Goal: Information Seeking & Learning: Find specific fact

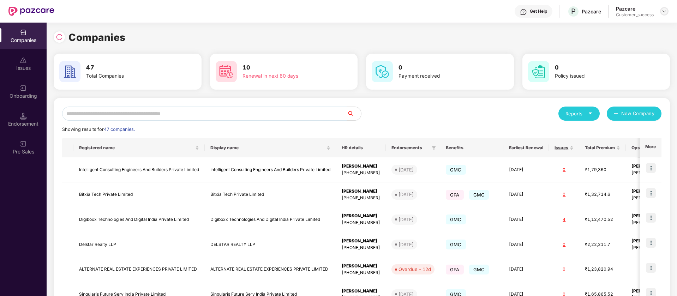
click at [666, 10] on img at bounding box center [664, 11] width 6 height 6
click at [626, 42] on div "Switch Partner" at bounding box center [632, 42] width 92 height 14
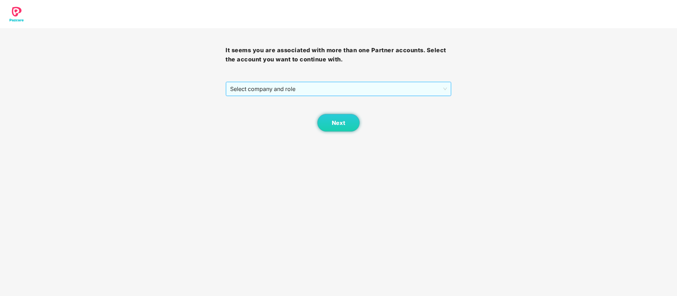
click at [358, 90] on span "Select company and role" at bounding box center [338, 88] width 216 height 13
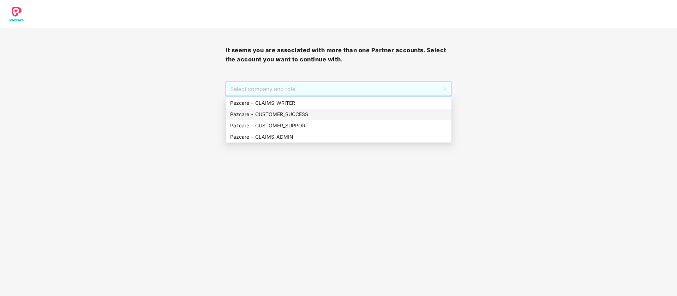
click at [302, 115] on div "Pazcare - CUSTOMER_SUCCESS" at bounding box center [338, 114] width 217 height 8
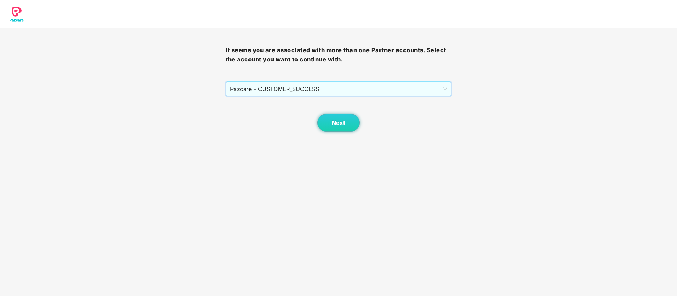
click at [338, 133] on body "It seems you are associated with more than one Partner accounts. Select the acc…" at bounding box center [338, 148] width 677 height 296
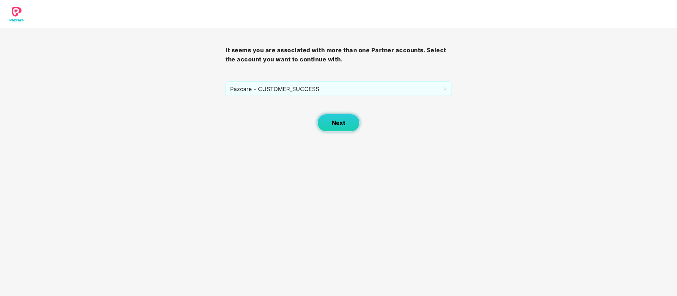
click at [338, 123] on span "Next" at bounding box center [338, 123] width 13 height 7
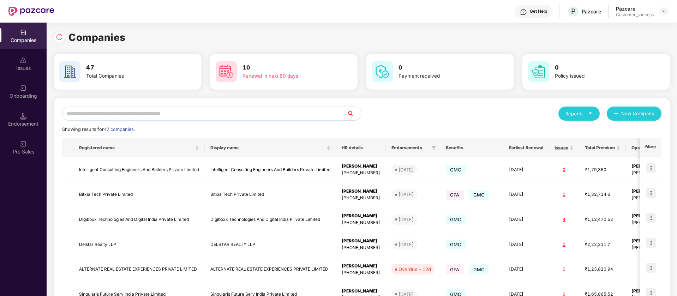
click at [156, 117] on input "text" at bounding box center [204, 114] width 285 height 14
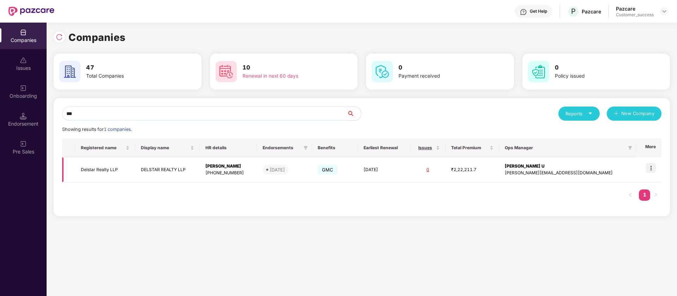
type input "***"
click at [651, 167] on img at bounding box center [651, 168] width 10 height 10
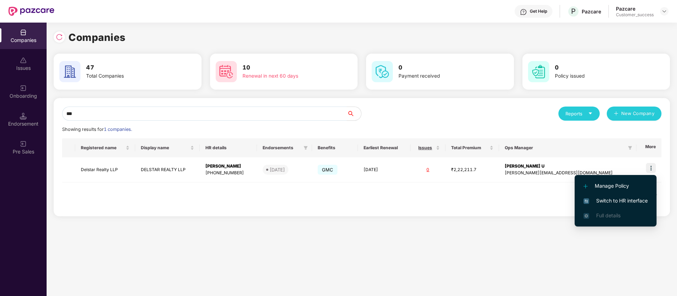
click at [635, 201] on span "Switch to HR interface" at bounding box center [615, 201] width 64 height 8
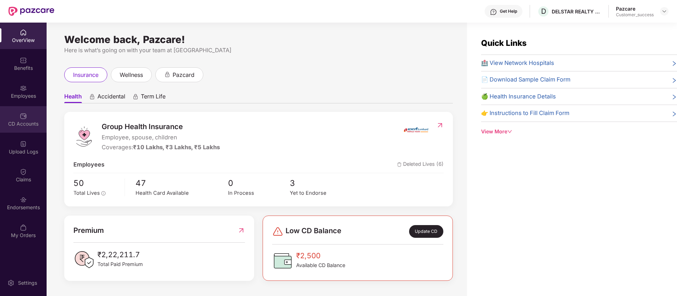
click at [30, 124] on div "CD Accounts" at bounding box center [23, 123] width 47 height 7
click at [22, 126] on div "CD Accounts" at bounding box center [23, 123] width 47 height 7
click at [20, 123] on div "CD Accounts" at bounding box center [23, 123] width 47 height 7
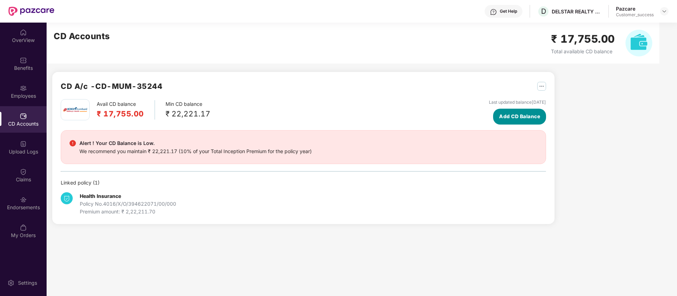
click at [512, 116] on span "Add CD Balance" at bounding box center [519, 117] width 41 height 8
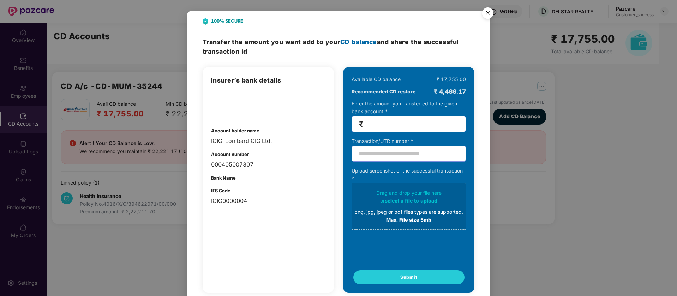
click at [396, 122] on input "number" at bounding box center [412, 124] width 94 height 8
click at [482, 14] on img "Close" at bounding box center [488, 14] width 20 height 20
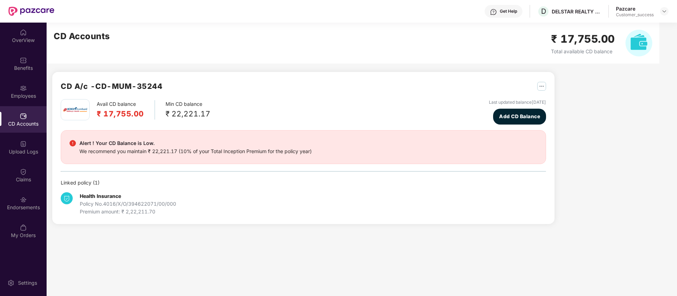
click at [543, 87] on img "button" at bounding box center [541, 86] width 9 height 9
click at [573, 100] on div "CD Statement" at bounding box center [569, 102] width 32 height 8
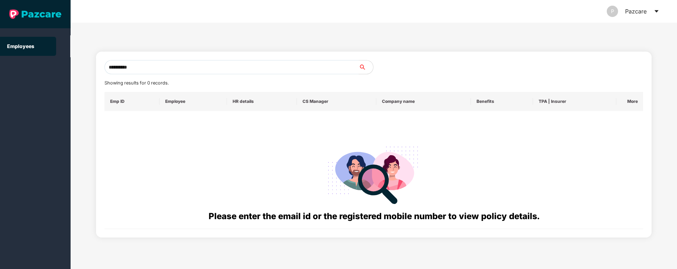
click at [655, 10] on icon "caret-down" at bounding box center [656, 11] width 6 height 6
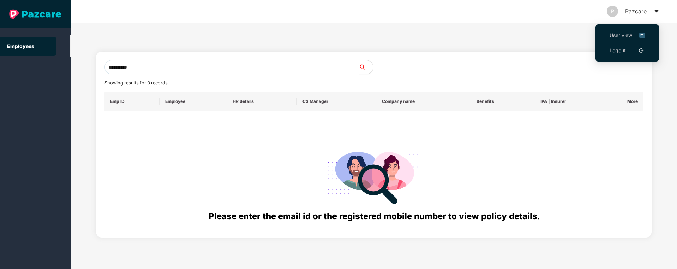
click at [644, 36] on img at bounding box center [642, 35] width 6 height 8
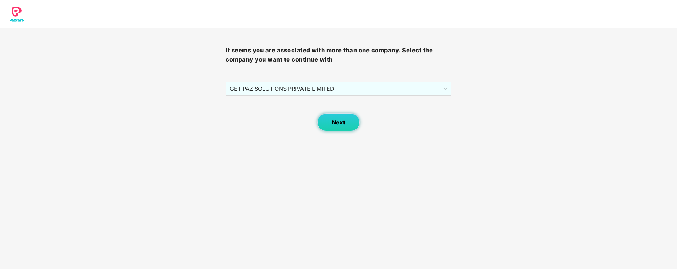
click at [330, 124] on button "Next" at bounding box center [338, 122] width 42 height 18
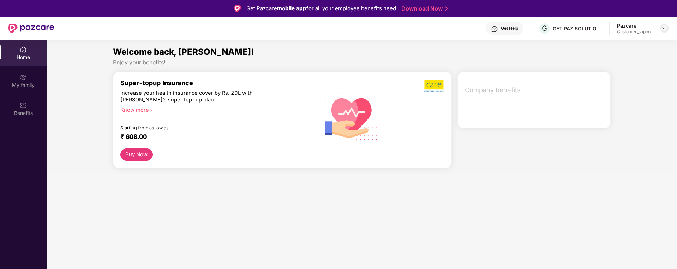
click at [664, 29] on img at bounding box center [664, 28] width 6 height 6
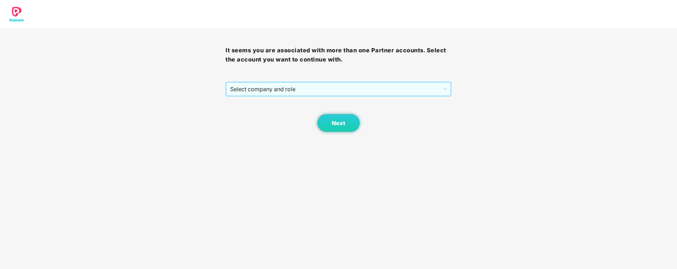
click at [398, 85] on span "Select company and role" at bounding box center [338, 88] width 216 height 13
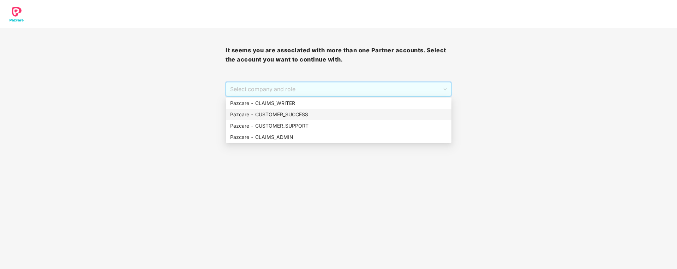
click at [338, 115] on div "Pazcare - CUSTOMER_SUCCESS" at bounding box center [338, 114] width 217 height 8
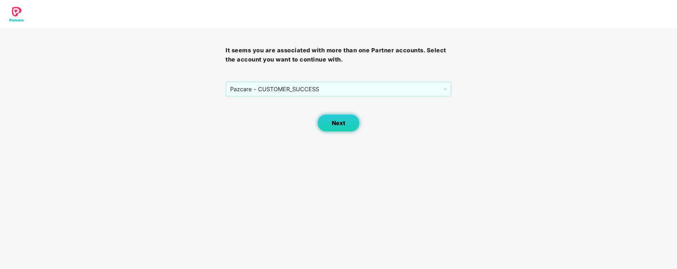
click at [339, 121] on span "Next" at bounding box center [338, 123] width 13 height 7
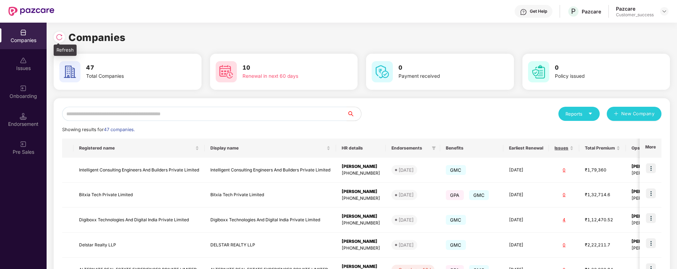
click at [61, 38] on img at bounding box center [59, 37] width 7 height 7
click at [187, 114] on input "text" at bounding box center [204, 114] width 285 height 14
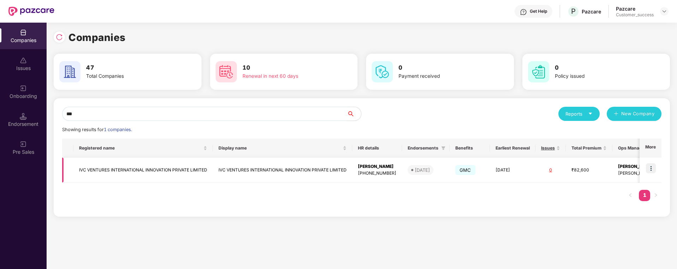
type input "***"
click at [653, 168] on img at bounding box center [651, 168] width 10 height 10
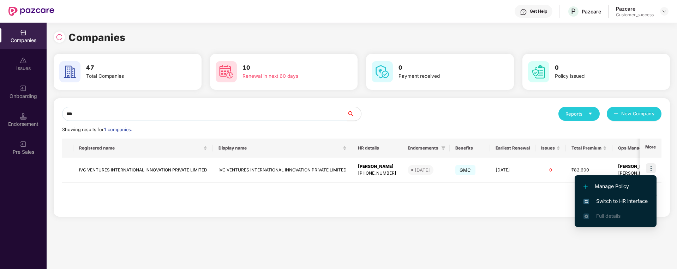
click at [635, 200] on span "Switch to HR interface" at bounding box center [615, 201] width 64 height 8
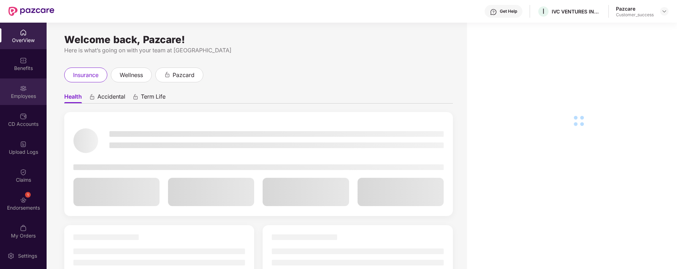
click at [24, 96] on div "Employees" at bounding box center [23, 95] width 47 height 7
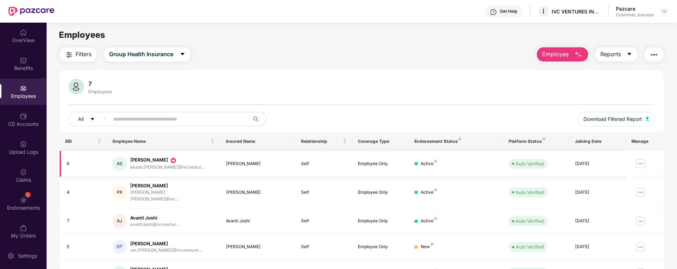
click at [641, 164] on img at bounding box center [640, 163] width 11 height 11
click at [551, 53] on span "Employee" at bounding box center [555, 54] width 26 height 9
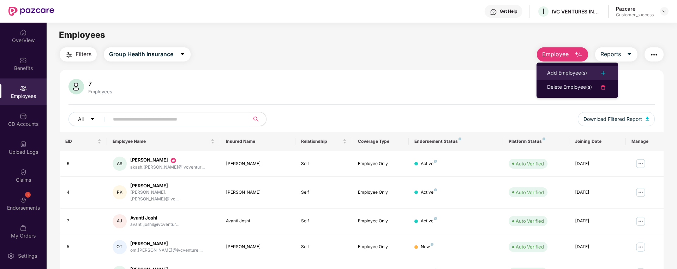
click at [580, 72] on div "Add Employee(s)" at bounding box center [567, 73] width 40 height 8
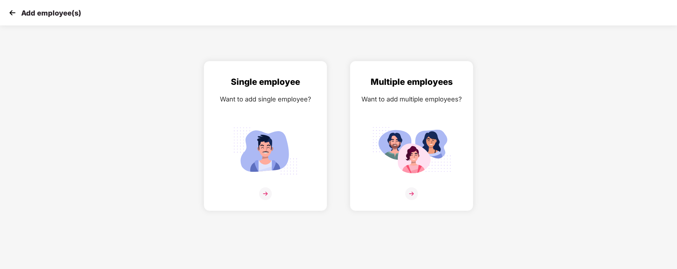
click at [14, 13] on img at bounding box center [12, 12] width 11 height 11
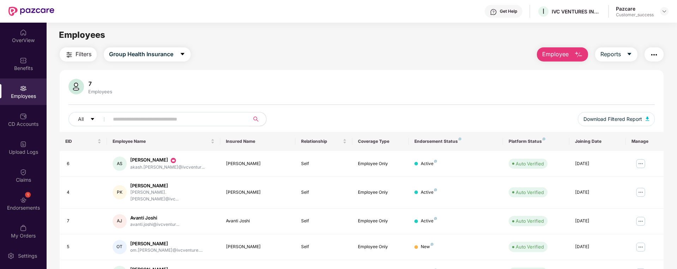
click at [569, 60] on button "Employee" at bounding box center [562, 54] width 51 height 14
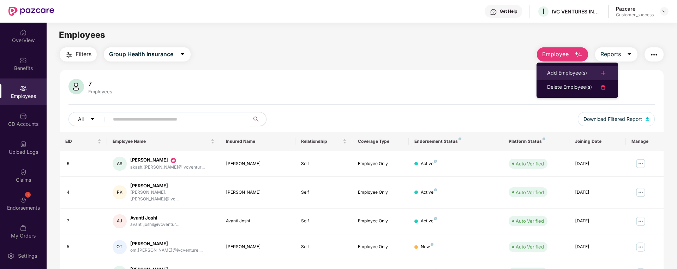
click at [577, 74] on div "Add Employee(s)" at bounding box center [567, 73] width 40 height 8
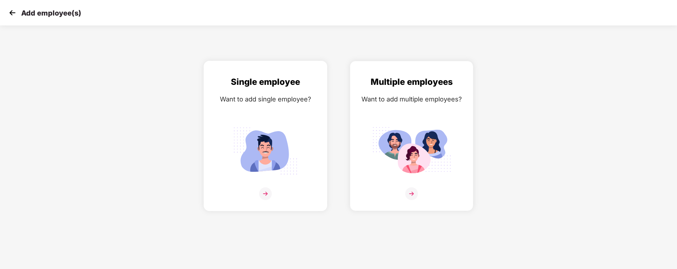
click at [272, 97] on div "Want to add single employee?" at bounding box center [265, 99] width 109 height 10
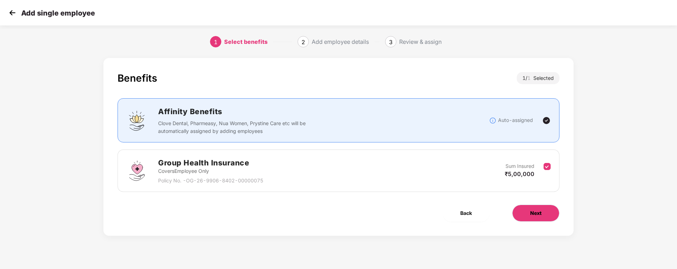
click at [544, 215] on button "Next" at bounding box center [535, 212] width 47 height 17
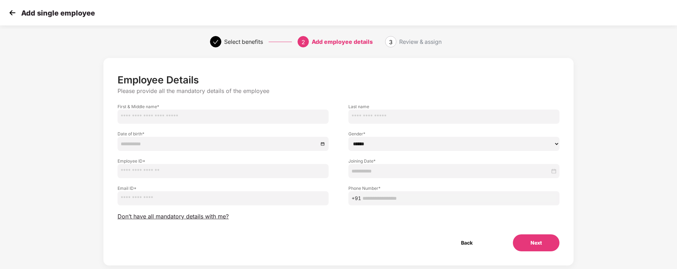
click at [162, 121] on input "text" at bounding box center [223, 116] width 211 height 14
click at [167, 140] on input at bounding box center [220, 144] width 198 height 8
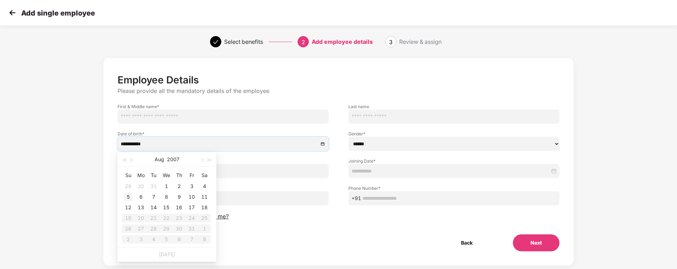
type input "**********"
click at [66, 183] on div "Employee Details Please provide all the mandatory details of the employee First…" at bounding box center [338, 168] width 564 height 228
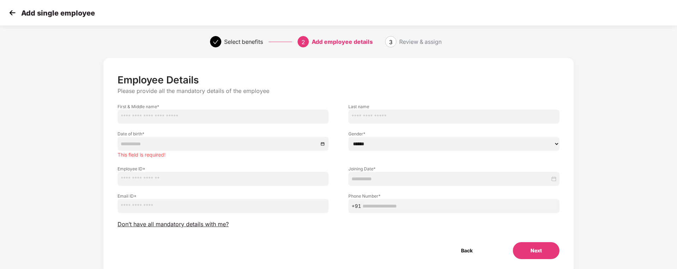
click at [11, 18] on div "Add single employee" at bounding box center [338, 12] width 677 height 25
click at [534, 250] on button "Next" at bounding box center [536, 250] width 47 height 17
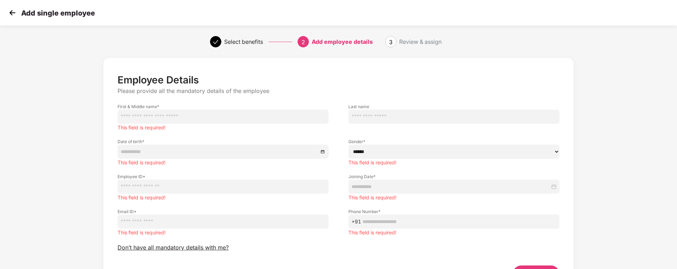
click at [12, 11] on img at bounding box center [12, 12] width 11 height 11
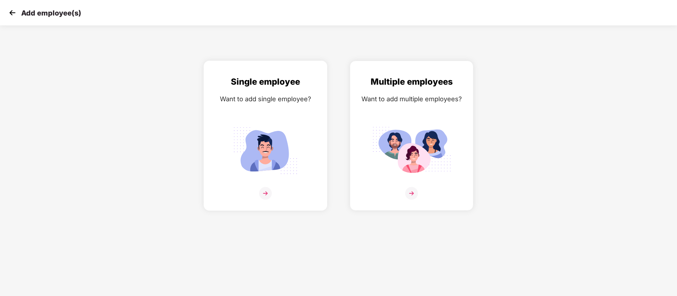
click at [244, 122] on div "Single employee Want to add single employee?" at bounding box center [265, 141] width 109 height 133
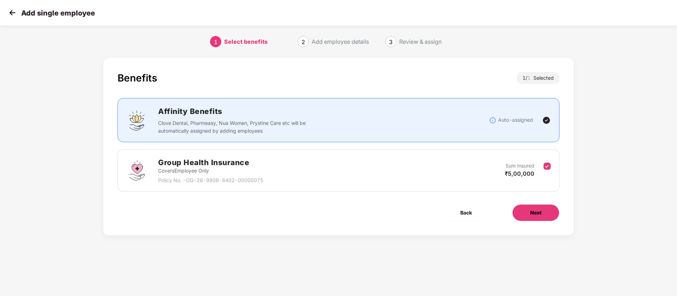
click at [528, 209] on button "Next" at bounding box center [535, 212] width 47 height 17
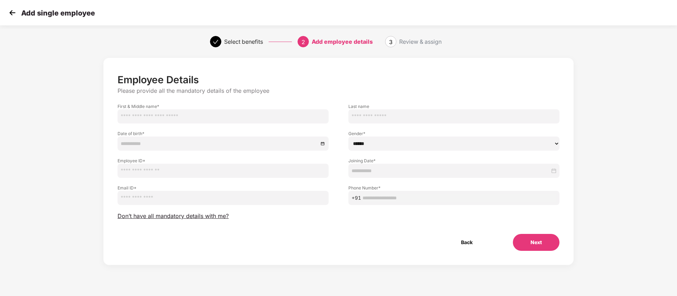
click at [7, 7] on div "Add single employee" at bounding box center [338, 12] width 677 height 25
click at [13, 14] on img at bounding box center [12, 12] width 11 height 11
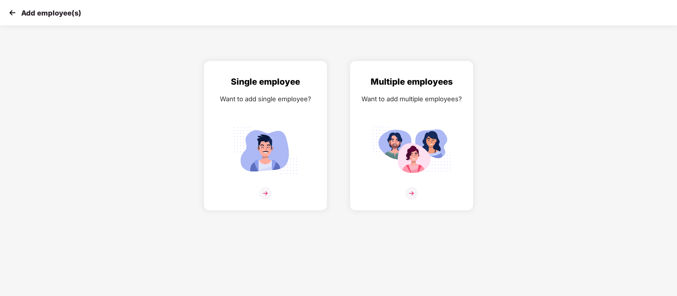
click at [16, 13] on img at bounding box center [12, 12] width 11 height 11
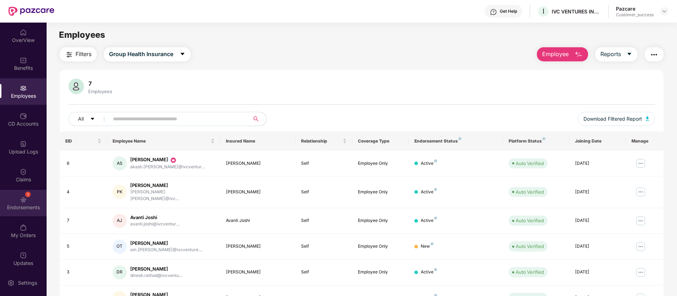
click at [33, 202] on div "1 Endorsements" at bounding box center [23, 203] width 47 height 26
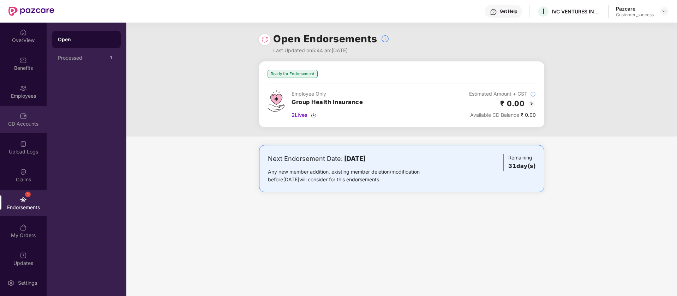
click at [34, 122] on div "CD Accounts" at bounding box center [23, 123] width 47 height 7
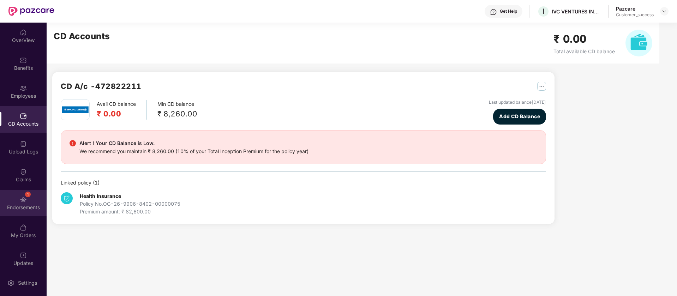
click at [17, 200] on div "1 Endorsements" at bounding box center [23, 203] width 47 height 26
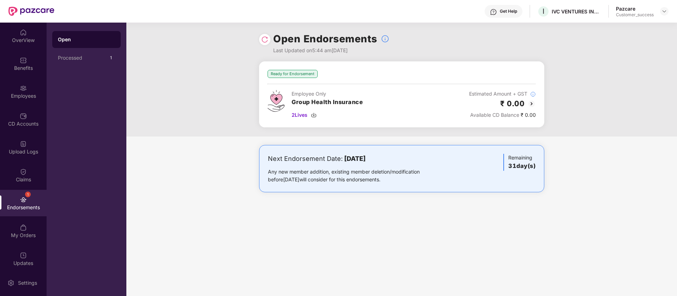
click at [35, 200] on div "1 Endorsements" at bounding box center [23, 203] width 47 height 26
click at [434, 217] on div "Open Endorsements Last Updated on 5:44 am, 18 Aug 2025 Ready for Endorsement Em…" at bounding box center [401, 159] width 550 height 273
click at [20, 120] on div "CD Accounts" at bounding box center [23, 123] width 47 height 7
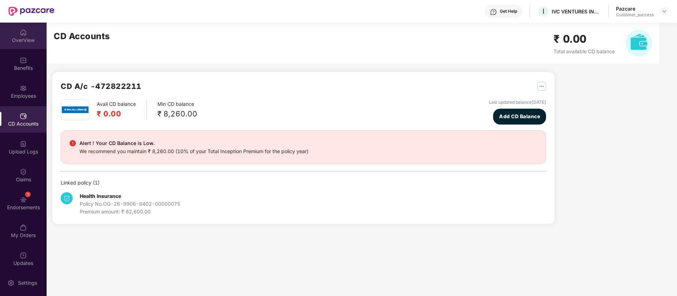
click at [25, 42] on div "OverView" at bounding box center [23, 40] width 47 height 7
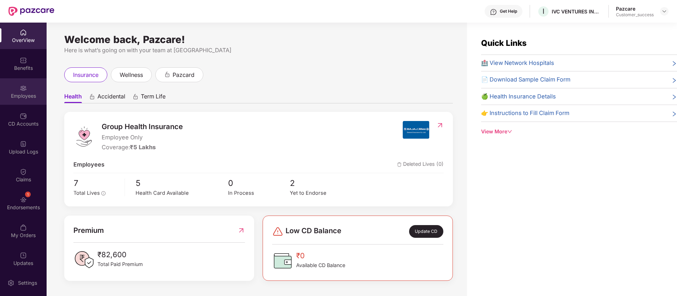
click at [18, 92] on div "Employees" at bounding box center [23, 95] width 47 height 7
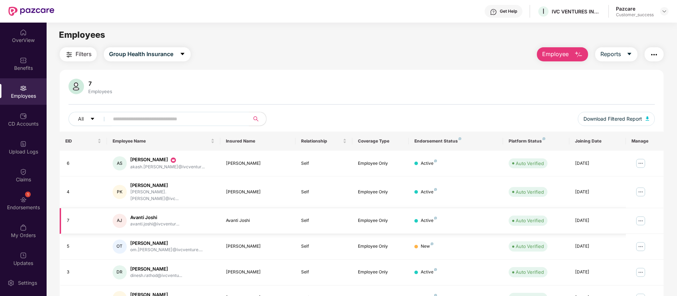
scroll to position [60, 0]
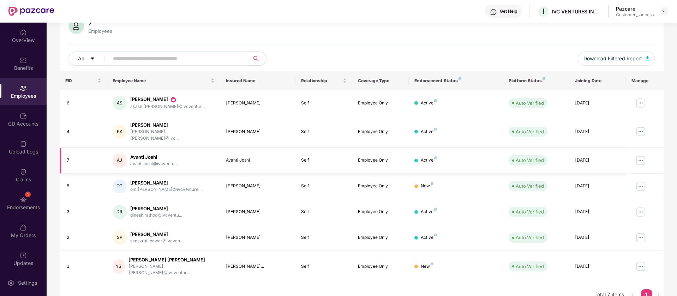
click at [642, 155] on img at bounding box center [640, 160] width 11 height 11
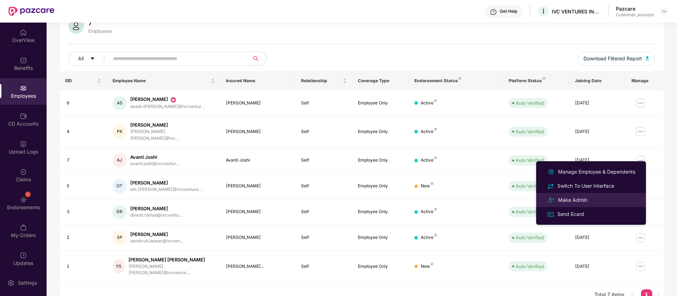
click at [590, 199] on div "Make Admin" at bounding box center [590, 200] width 91 height 8
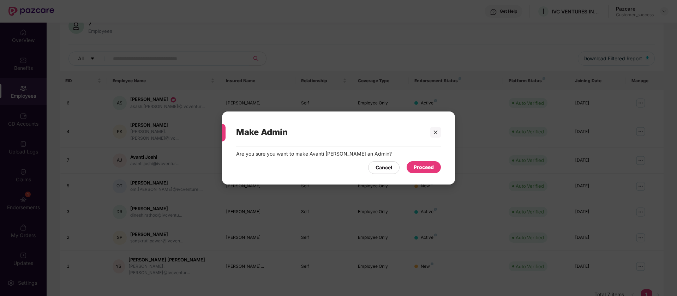
click at [430, 166] on div "Proceed" at bounding box center [424, 167] width 20 height 8
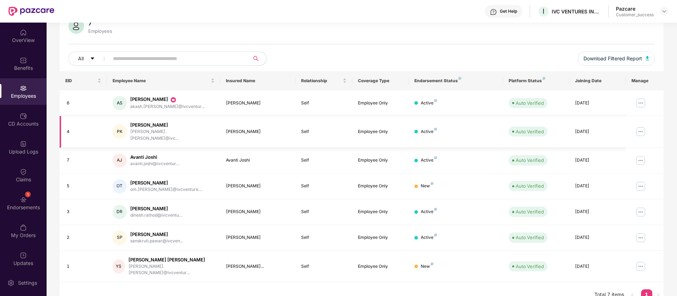
scroll to position [21, 0]
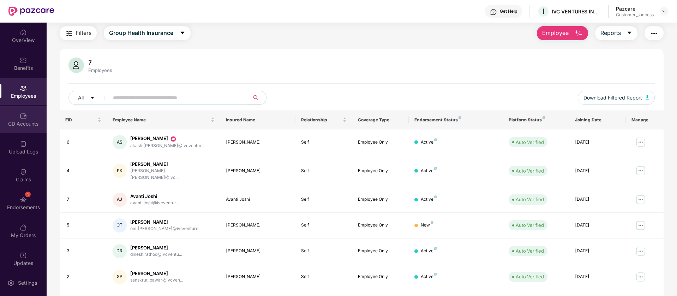
click at [23, 125] on div "CD Accounts" at bounding box center [23, 123] width 47 height 7
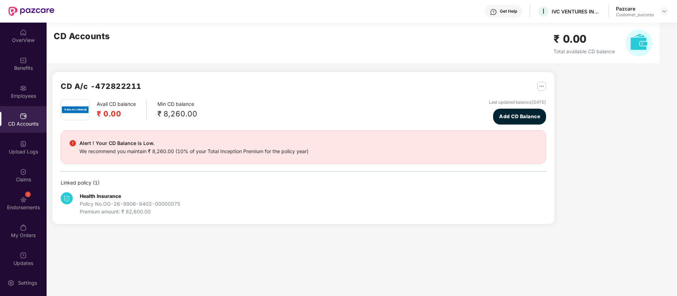
scroll to position [0, 0]
click at [30, 195] on div "1 Endorsements" at bounding box center [23, 203] width 47 height 26
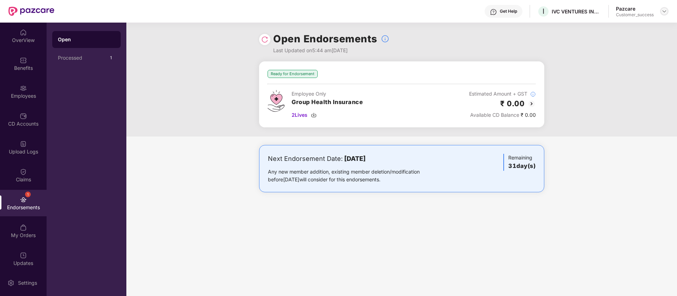
click at [664, 11] on img at bounding box center [664, 11] width 6 height 6
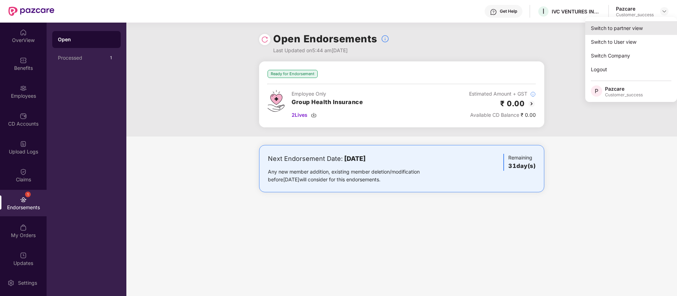
click at [652, 31] on div "Switch to partner view" at bounding box center [631, 28] width 92 height 14
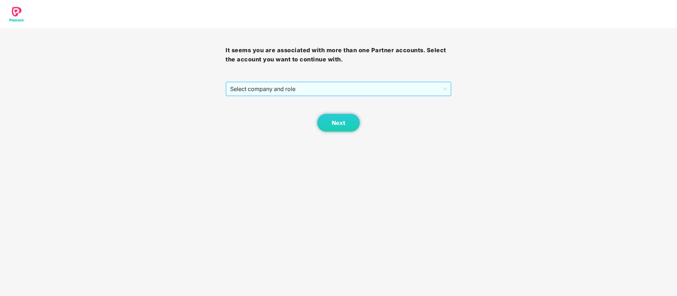
click at [393, 89] on span "Select company and role" at bounding box center [338, 88] width 216 height 13
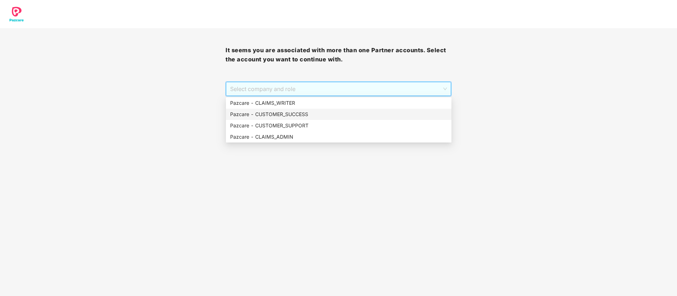
click at [359, 114] on div "Pazcare - CUSTOMER_SUCCESS" at bounding box center [338, 114] width 217 height 8
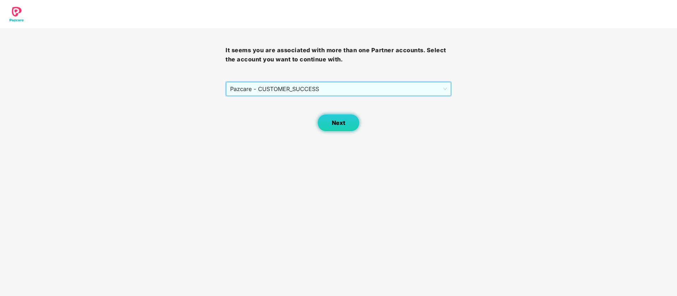
click at [354, 120] on button "Next" at bounding box center [338, 123] width 42 height 18
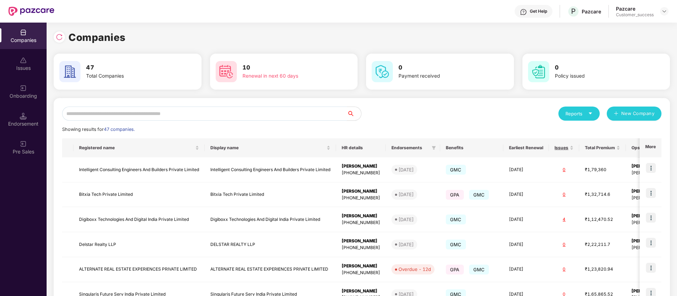
click at [220, 115] on input "text" at bounding box center [204, 114] width 285 height 14
type input "*"
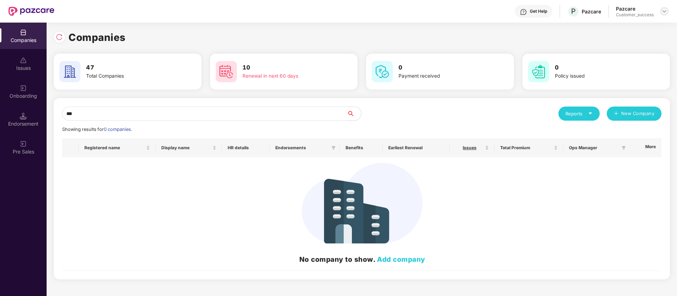
type input "***"
click at [664, 12] on img at bounding box center [664, 11] width 6 height 6
click at [621, 46] on div "Switch Partner" at bounding box center [632, 42] width 92 height 14
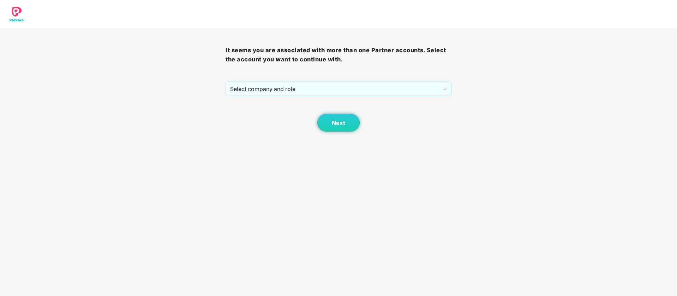
click at [336, 98] on div "Next" at bounding box center [337, 113] width 225 height 35
click at [329, 89] on span "Select company and role" at bounding box center [338, 88] width 216 height 13
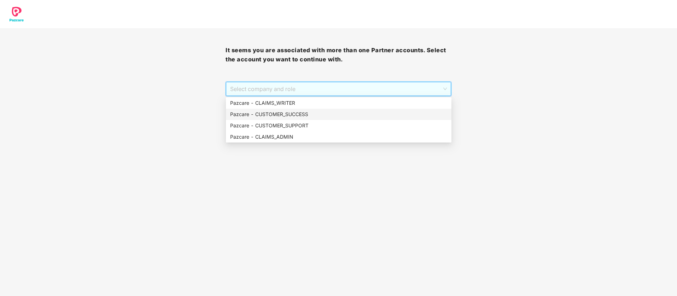
click at [298, 116] on div "Pazcare - CUSTOMER_SUCCESS" at bounding box center [338, 114] width 217 height 8
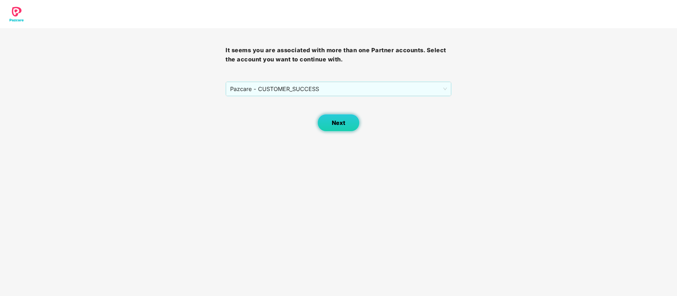
click at [328, 124] on button "Next" at bounding box center [338, 123] width 42 height 18
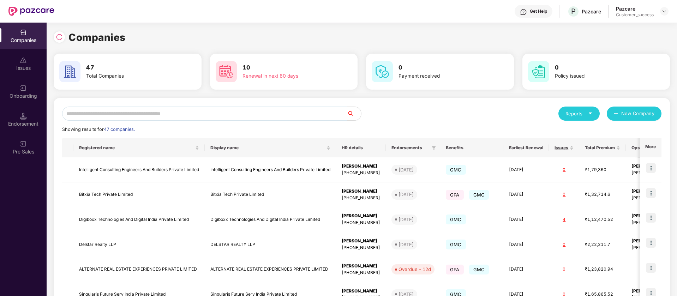
click at [190, 115] on input "text" at bounding box center [204, 114] width 285 height 14
click at [664, 10] on img at bounding box center [664, 11] width 6 height 6
click at [619, 37] on div "Switch Partner" at bounding box center [632, 42] width 92 height 14
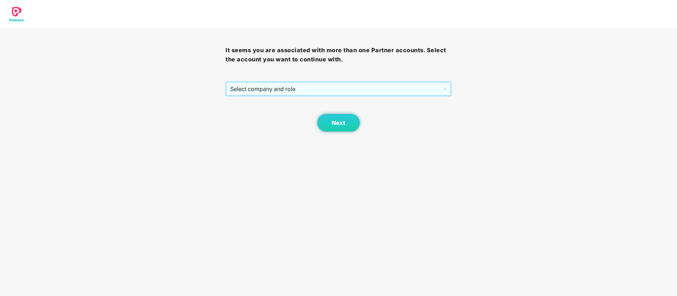
click at [333, 89] on span "Select company and role" at bounding box center [338, 88] width 216 height 13
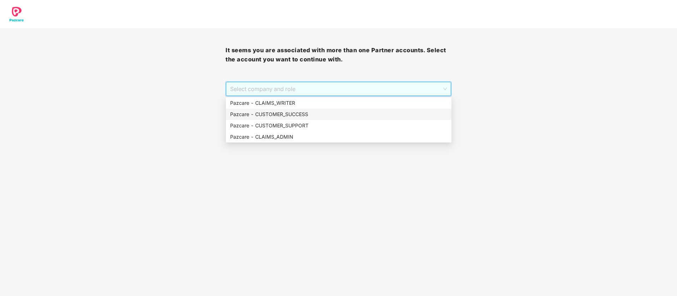
click at [310, 112] on div "Pazcare - CUSTOMER_SUCCESS" at bounding box center [338, 114] width 217 height 8
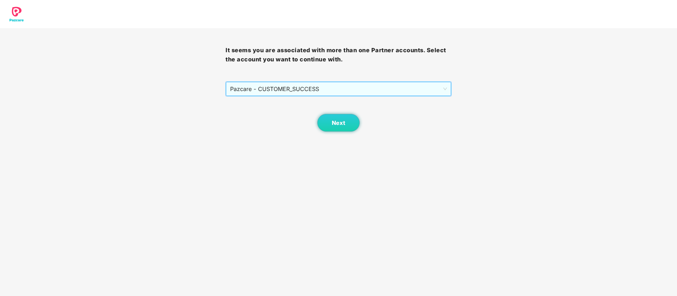
click at [331, 82] on div "Pazcare - CUSTOMER_SUCCESS" at bounding box center [338, 89] width 225 height 14
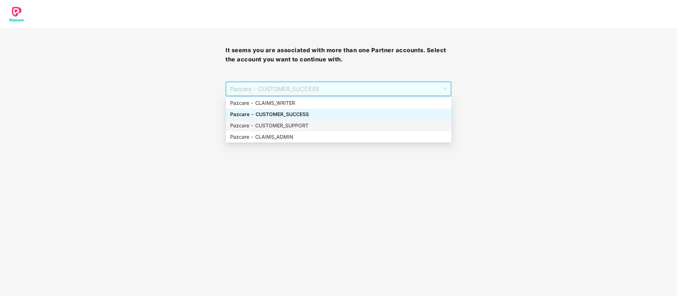
click at [309, 127] on div "Pazcare - CUSTOMER_SUPPORT" at bounding box center [338, 126] width 217 height 8
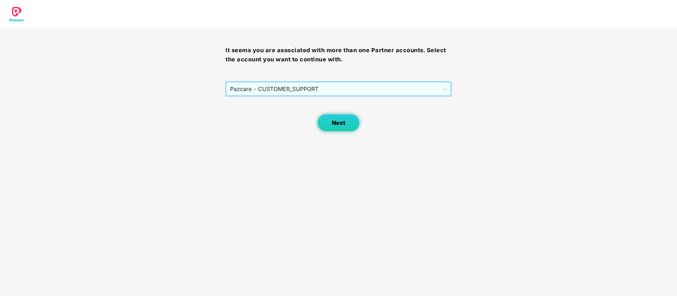
click at [321, 126] on button "Next" at bounding box center [338, 123] width 42 height 18
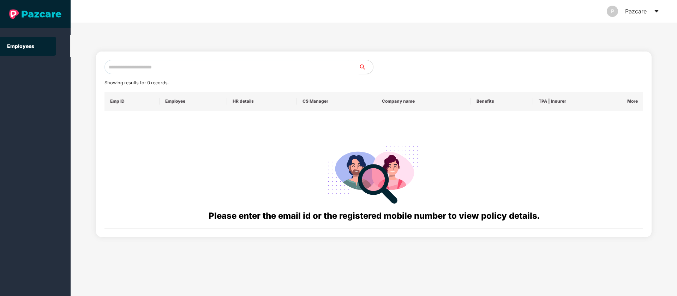
click at [196, 62] on input "text" at bounding box center [231, 67] width 254 height 14
type input "*"
type input "**********"
click at [655, 12] on icon "caret-down" at bounding box center [656, 11] width 6 height 6
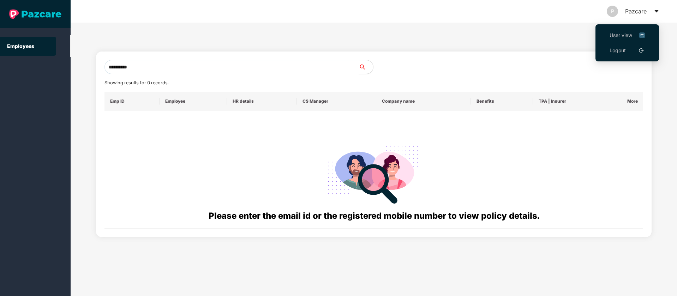
click at [643, 35] on img at bounding box center [642, 35] width 6 height 8
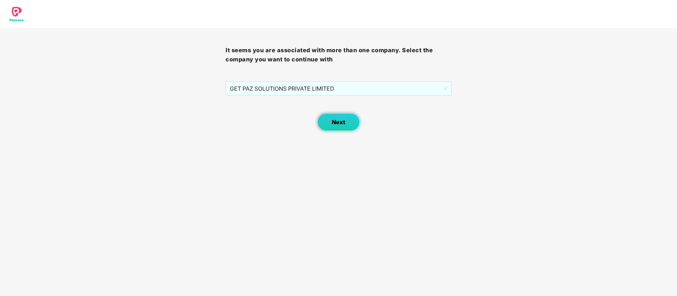
click at [333, 122] on span "Next" at bounding box center [338, 122] width 13 height 7
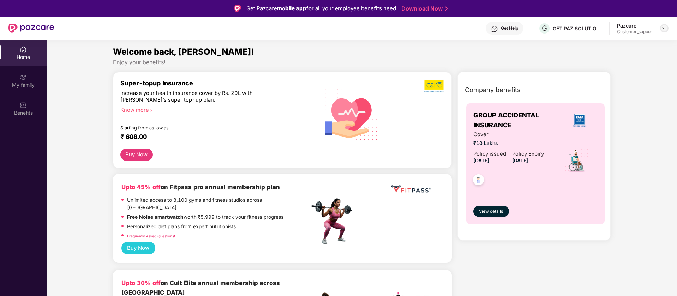
click at [665, 29] on img at bounding box center [664, 28] width 6 height 6
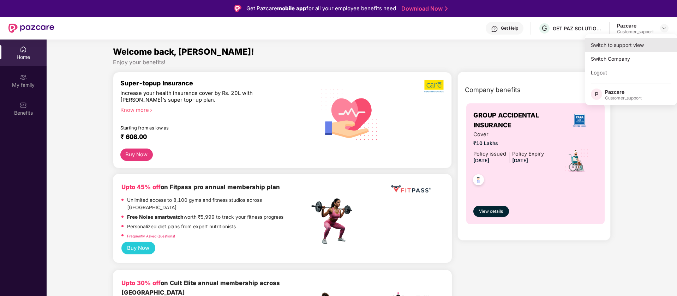
click at [636, 47] on div "Switch to support view" at bounding box center [631, 45] width 92 height 14
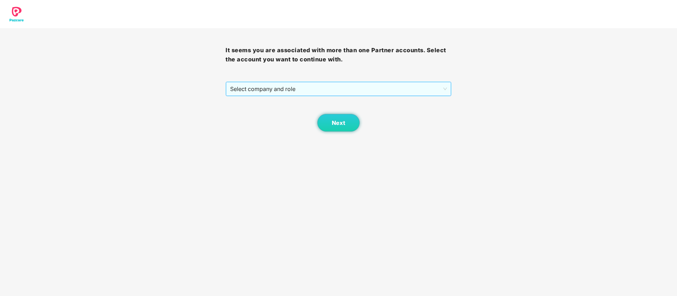
click at [309, 90] on span "Select company and role" at bounding box center [338, 88] width 216 height 13
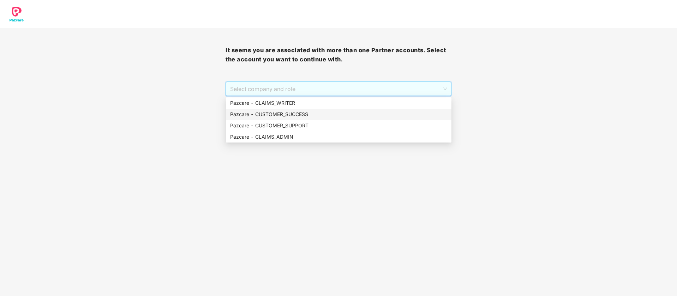
click at [290, 119] on div "Pazcare - CUSTOMER_SUCCESS" at bounding box center [338, 114] width 225 height 11
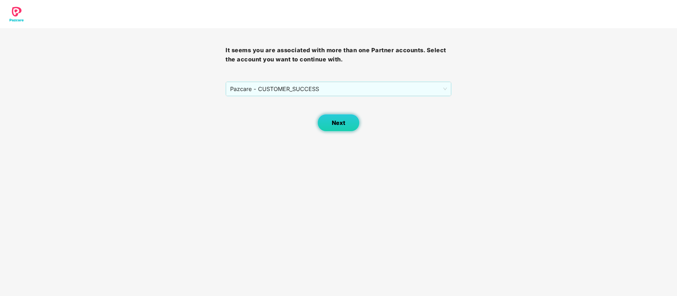
click at [323, 120] on button "Next" at bounding box center [338, 123] width 42 height 18
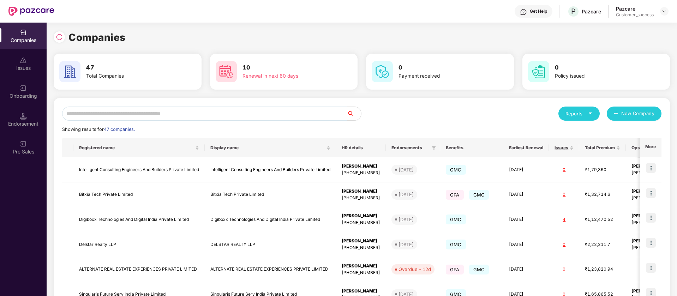
click at [227, 107] on input "text" at bounding box center [204, 114] width 285 height 14
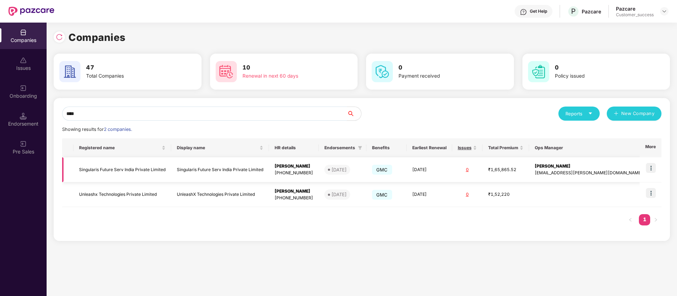
type input "****"
click at [650, 169] on img at bounding box center [651, 168] width 10 height 10
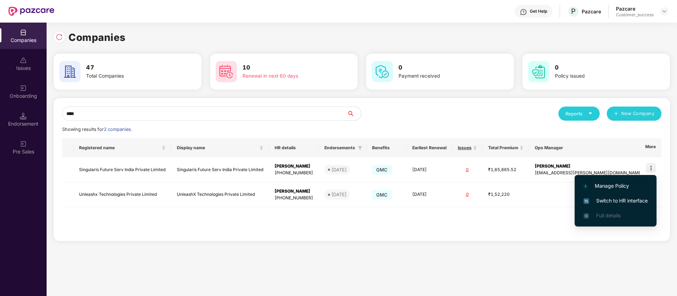
click at [637, 201] on span "Switch to HR interface" at bounding box center [615, 201] width 64 height 8
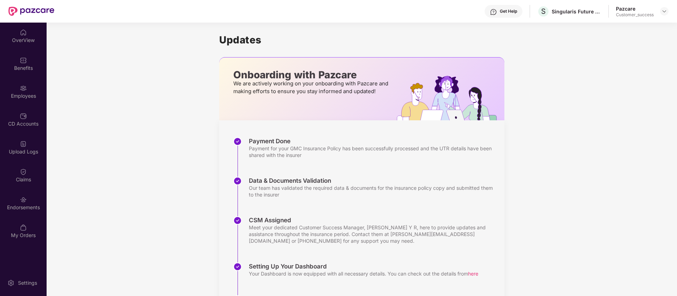
scroll to position [92, 0]
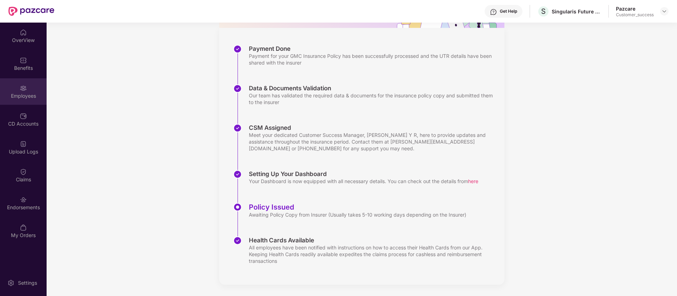
click at [36, 82] on div "Employees" at bounding box center [23, 91] width 47 height 26
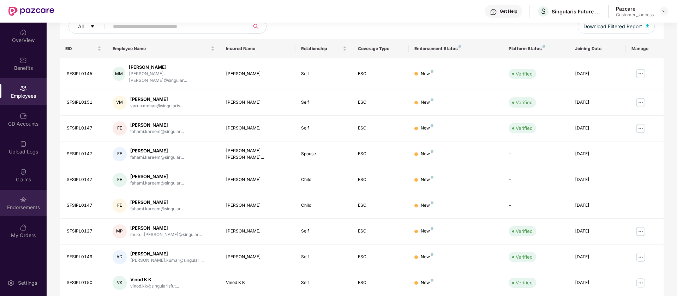
click at [24, 194] on div "Endorsements" at bounding box center [23, 203] width 47 height 26
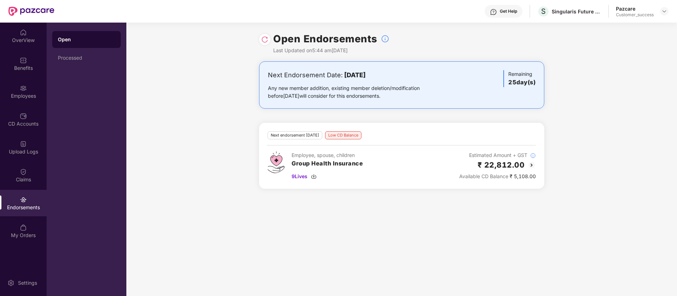
click at [530, 164] on img at bounding box center [531, 165] width 8 height 8
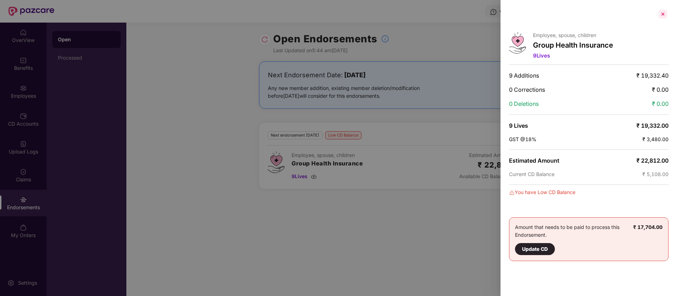
click at [667, 17] on div at bounding box center [662, 13] width 11 height 11
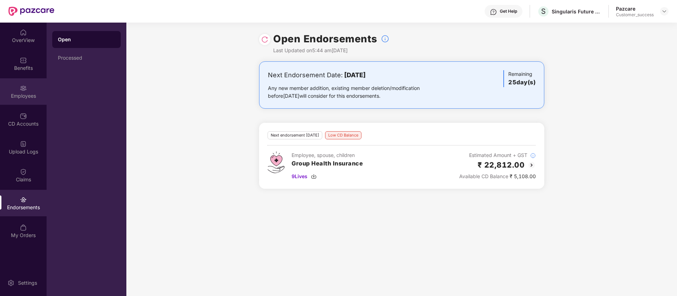
click at [25, 89] on img at bounding box center [23, 88] width 7 height 7
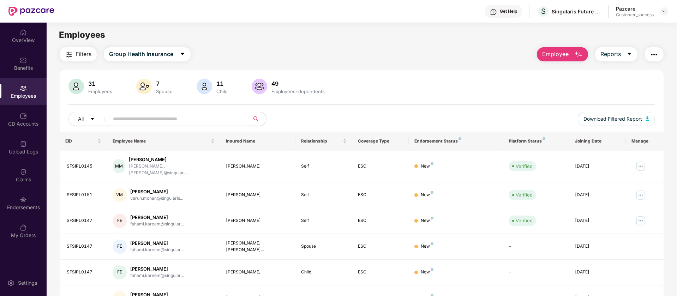
click at [160, 123] on input "text" at bounding box center [176, 119] width 127 height 11
paste input "******"
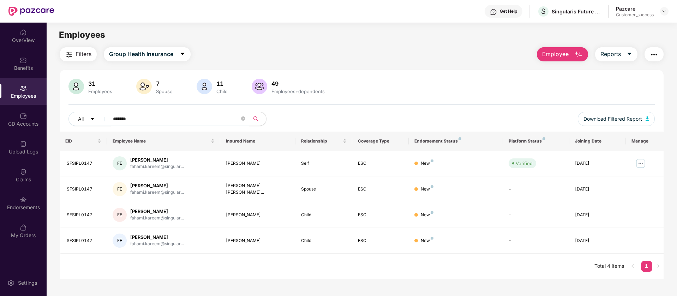
type input "******"
click at [20, 62] on img at bounding box center [23, 60] width 7 height 7
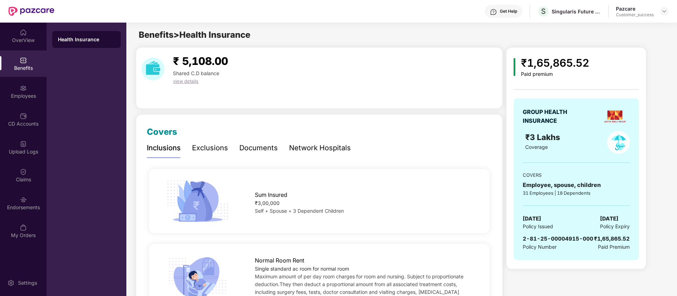
click at [261, 144] on div "Documents" at bounding box center [258, 148] width 38 height 11
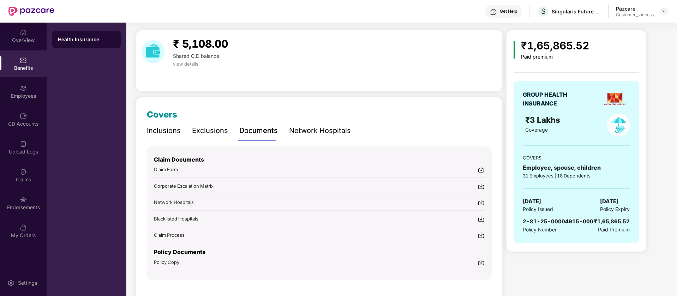
scroll to position [34, 0]
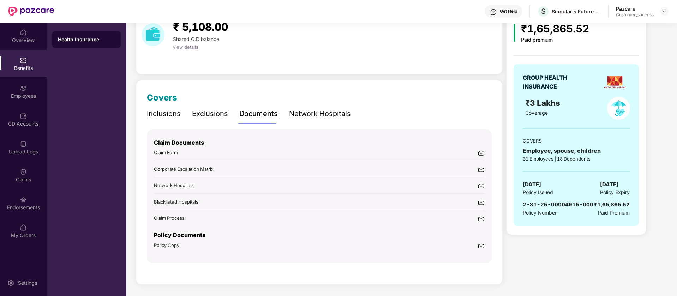
click at [482, 246] on img at bounding box center [480, 245] width 7 height 7
click at [24, 204] on div "Endorsements" at bounding box center [23, 207] width 47 height 7
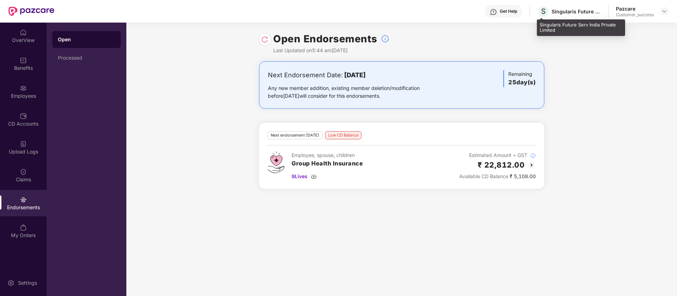
click at [577, 28] on div "Singularis Future Serv India Private Limited" at bounding box center [581, 27] width 88 height 17
click at [577, 26] on div "Singularis Future Serv India Private Limited" at bounding box center [581, 27] width 88 height 17
copy div "Singularis Future Serv India Private Limited"
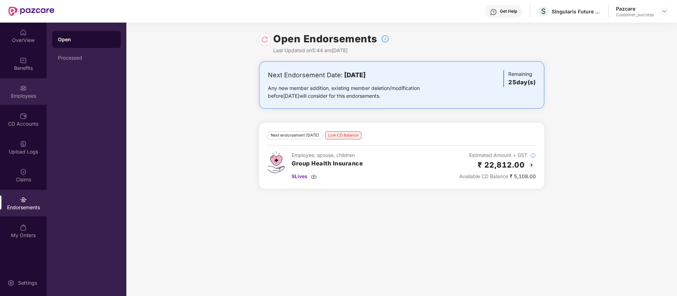
click at [14, 89] on div "Employees" at bounding box center [23, 91] width 47 height 26
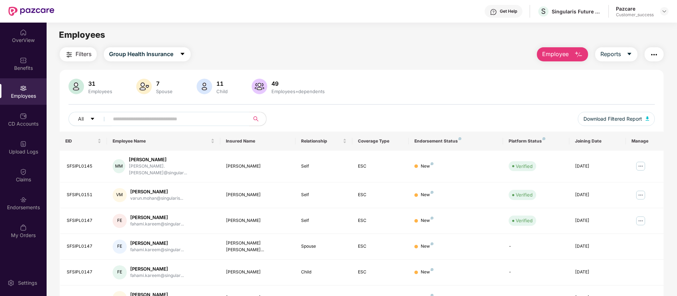
click at [200, 124] on input "text" at bounding box center [176, 119] width 127 height 11
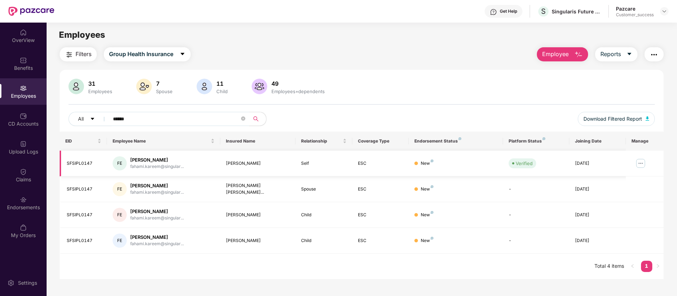
type input "******"
drag, startPoint x: 93, startPoint y: 165, endPoint x: 68, endPoint y: 163, distance: 24.8
click at [68, 163] on div "SFSIPL0147" at bounding box center [84, 163] width 35 height 7
copy div "SFSIPL0147"
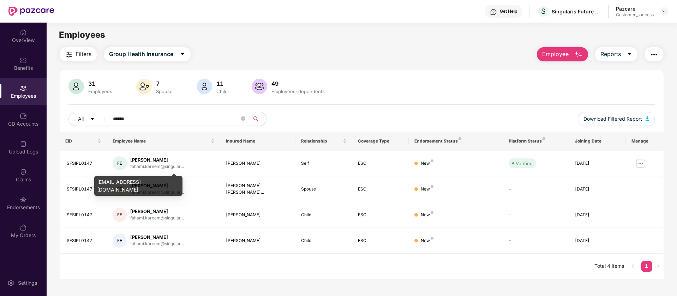
click at [161, 181] on div "fahami.kareem@singularisfuture.com" at bounding box center [138, 186] width 88 height 20
copy div "fahami.kareem@singularisfuture.com"
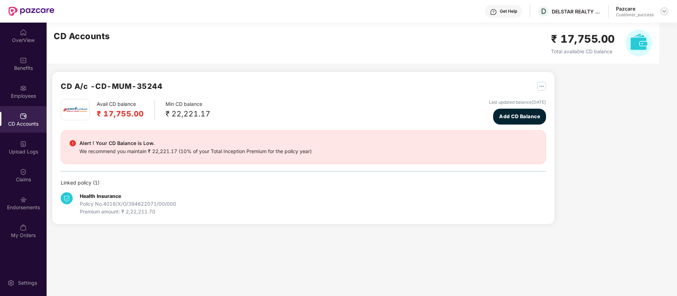
click at [663, 8] on img at bounding box center [664, 11] width 6 height 6
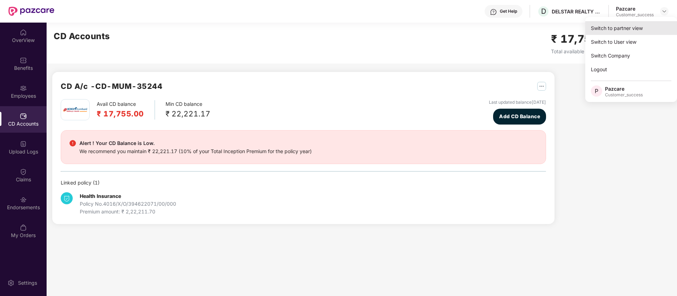
click at [652, 27] on div "Switch to partner view" at bounding box center [631, 28] width 92 height 14
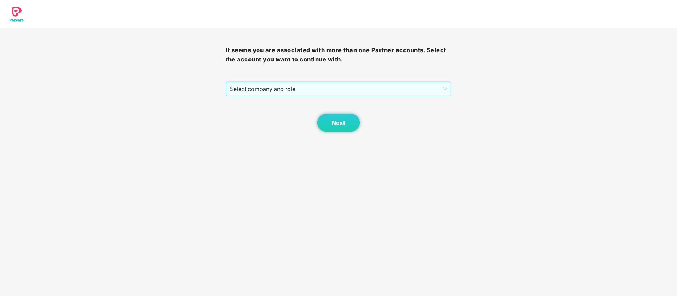
click at [332, 89] on span "Select company and role" at bounding box center [338, 88] width 216 height 13
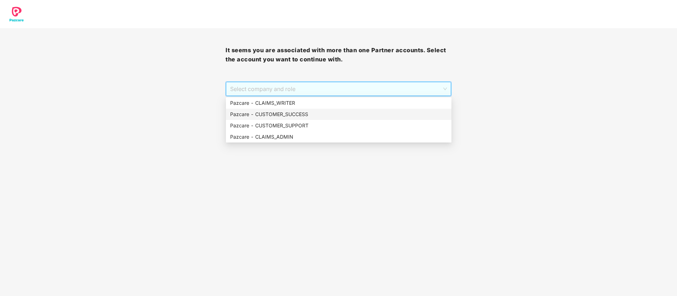
click at [319, 116] on div "Pazcare - CUSTOMER_SUCCESS" at bounding box center [338, 114] width 217 height 8
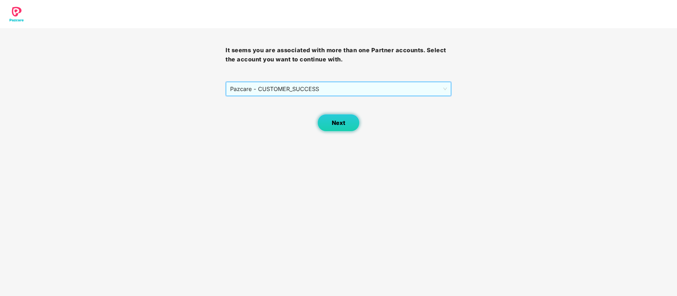
click at [351, 127] on button "Next" at bounding box center [338, 123] width 42 height 18
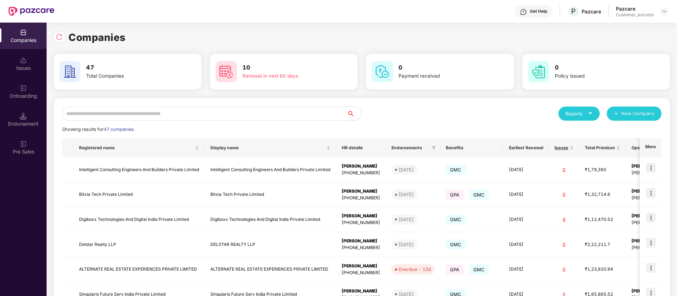
click at [111, 109] on input "text" at bounding box center [204, 114] width 285 height 14
click at [24, 96] on div "Onboarding" at bounding box center [23, 95] width 47 height 7
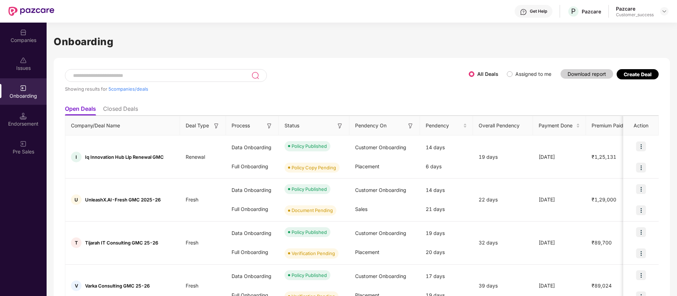
click at [137, 92] on div "Showing results for 5 companies/deals" at bounding box center [267, 85] width 404 height 32
click at [138, 87] on span "5 companies/deals" at bounding box center [128, 89] width 40 height 6
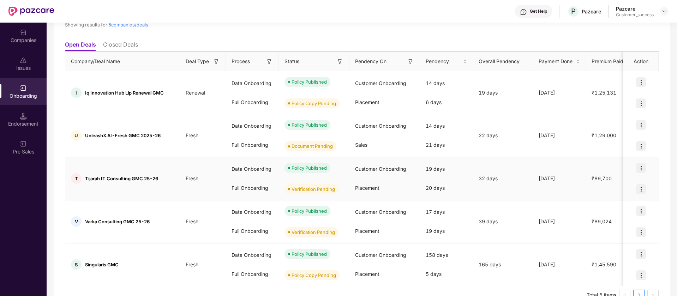
scroll to position [80, 0]
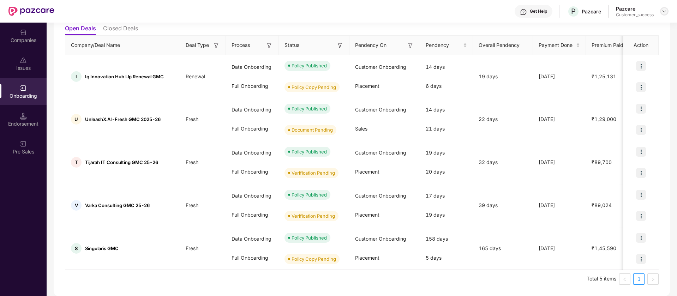
click at [666, 10] on img at bounding box center [664, 11] width 6 height 6
click at [641, 38] on div "Switch Partner" at bounding box center [632, 42] width 92 height 14
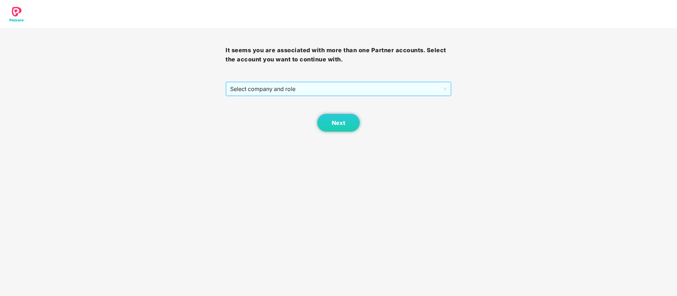
click at [351, 89] on span "Select company and role" at bounding box center [338, 88] width 216 height 13
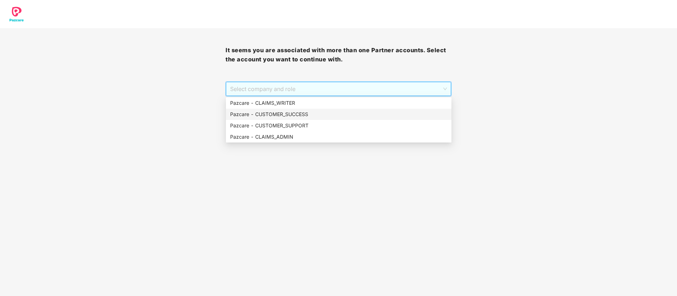
click at [296, 110] on div "Pazcare - CUSTOMER_SUCCESS" at bounding box center [338, 114] width 217 height 8
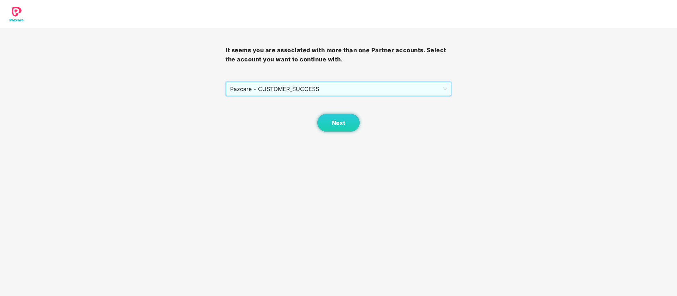
click at [328, 84] on span "Pazcare - CUSTOMER_SUCCESS" at bounding box center [338, 88] width 216 height 13
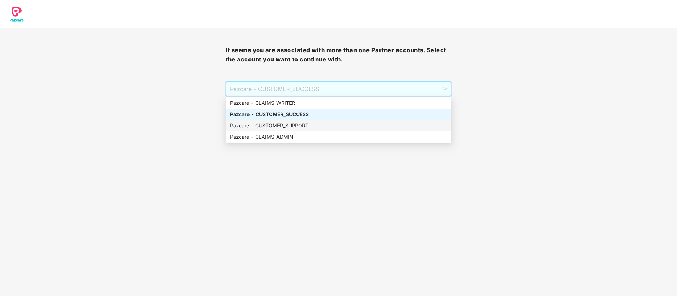
click at [310, 122] on div "Pazcare - CUSTOMER_SUPPORT" at bounding box center [338, 126] width 217 height 8
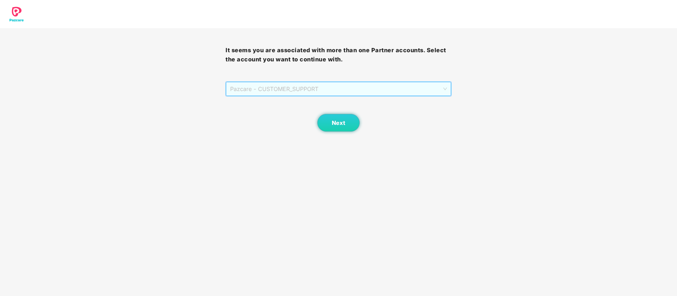
click at [338, 91] on span "Pazcare - CUSTOMER_SUPPORT" at bounding box center [338, 88] width 216 height 13
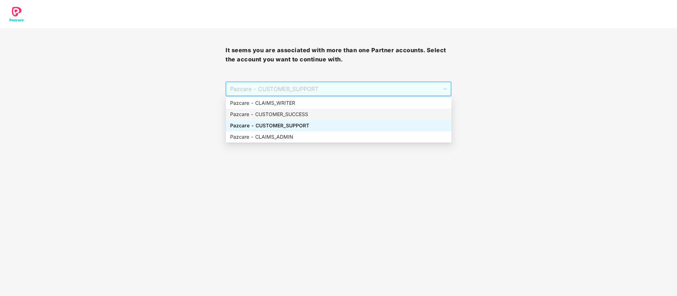
click at [321, 114] on div "Pazcare - CUSTOMER_SUCCESS" at bounding box center [338, 114] width 217 height 8
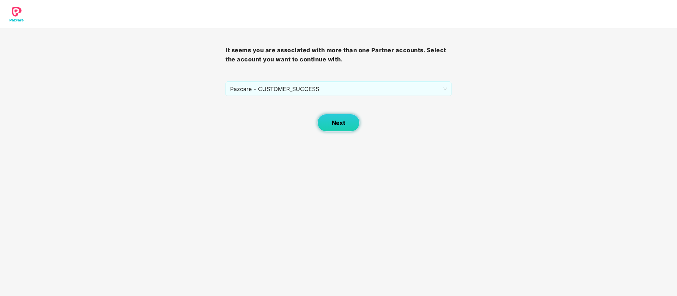
click at [348, 129] on button "Next" at bounding box center [338, 123] width 42 height 18
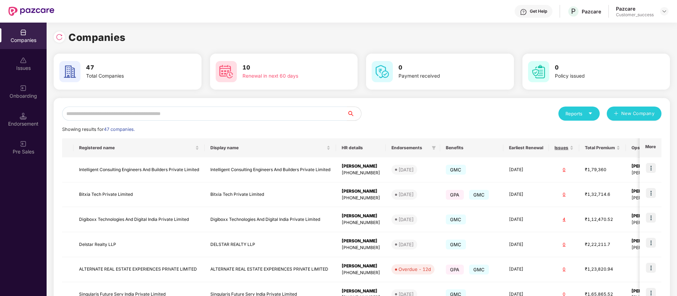
click at [107, 115] on input "text" at bounding box center [204, 114] width 285 height 14
type input "*"
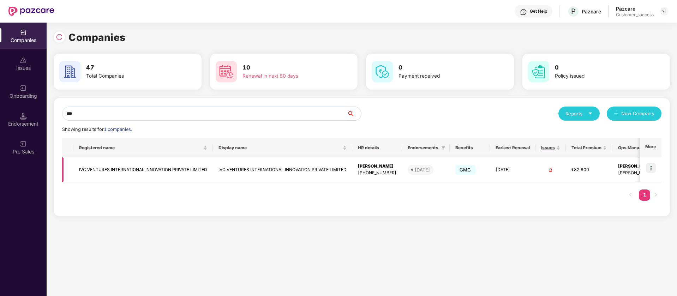
type input "***"
click at [652, 169] on img at bounding box center [651, 168] width 10 height 10
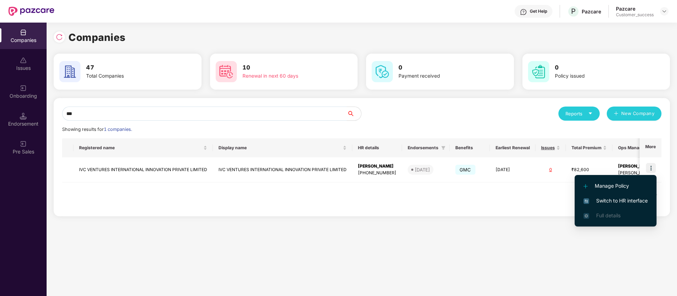
click at [633, 205] on li "Switch to HR interface" at bounding box center [615, 200] width 82 height 15
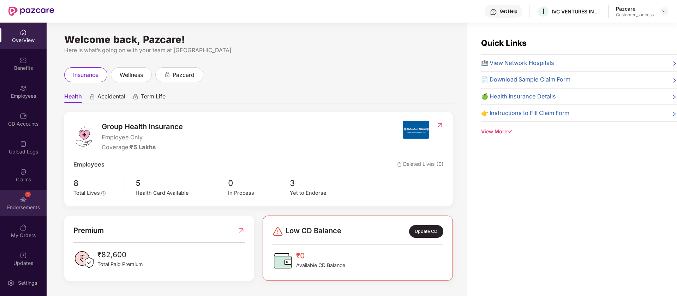
click at [30, 201] on div "1 Endorsements" at bounding box center [23, 203] width 47 height 26
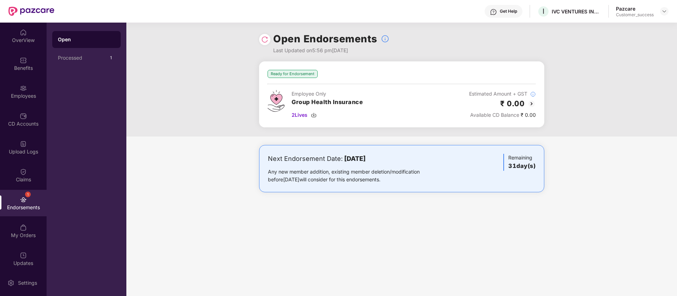
click at [452, 108] on div "Employee Only Group Health Insurance 2 Lives Estimated Amount + GST ₹ 0.00 Avai…" at bounding box center [401, 104] width 268 height 29
click at [307, 116] on span "2 Lives" at bounding box center [299, 115] width 16 height 8
click at [520, 107] on h2 "₹ 0.00" at bounding box center [512, 104] width 24 height 12
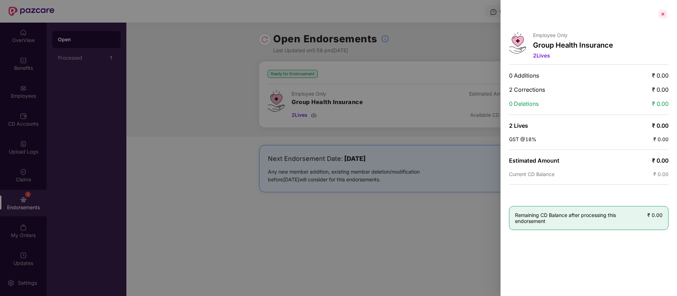
click at [666, 16] on div at bounding box center [662, 13] width 11 height 11
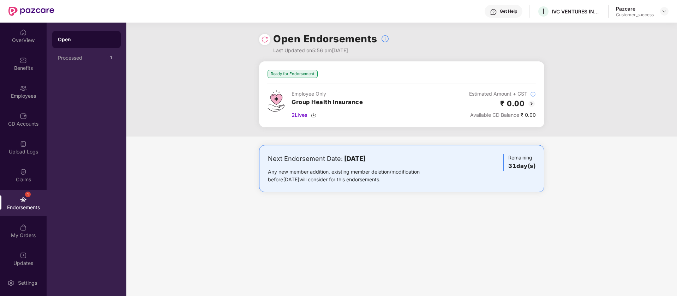
click at [16, 133] on div "OverView Benefits Employees CD Accounts Upload Logs Claims 1 Endorsements My Or…" at bounding box center [23, 146] width 47 height 247
click at [31, 102] on div "Employees" at bounding box center [23, 91] width 47 height 26
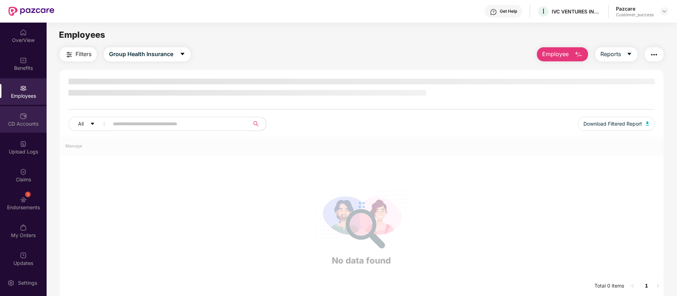
click at [27, 115] on div "CD Accounts" at bounding box center [23, 119] width 47 height 26
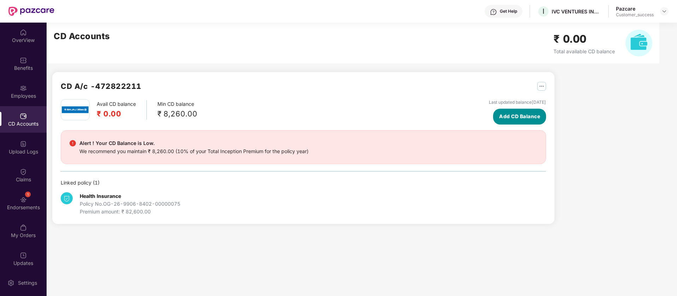
click at [522, 115] on span "Add CD Balance" at bounding box center [519, 117] width 41 height 8
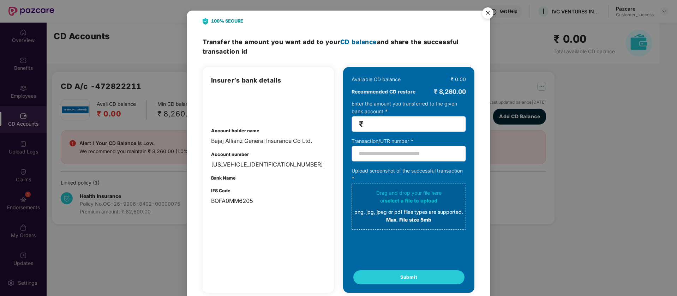
click at [399, 123] on input "number" at bounding box center [412, 124] width 94 height 8
type input "****"
click at [485, 13] on img "Close" at bounding box center [488, 14] width 20 height 20
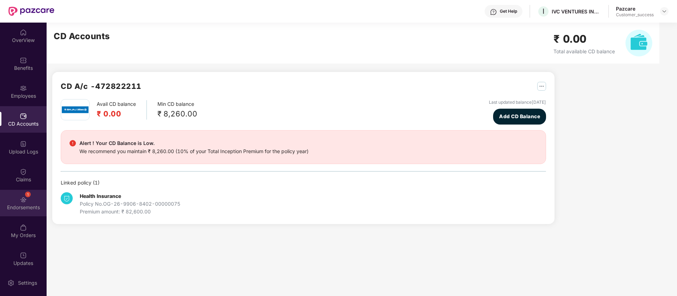
click at [26, 200] on div "1 Endorsements" at bounding box center [23, 203] width 47 height 26
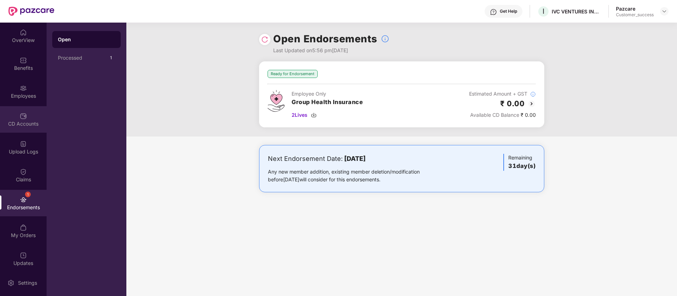
click at [30, 120] on div "CD Accounts" at bounding box center [23, 123] width 47 height 7
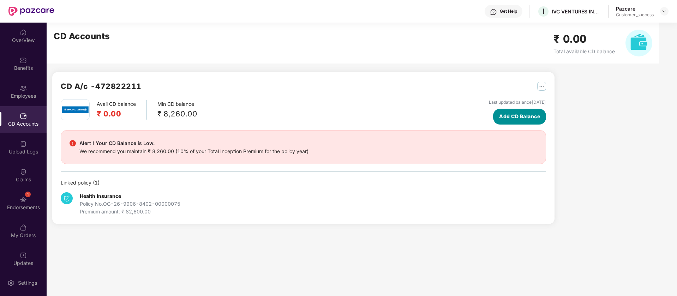
click at [526, 116] on span "Add CD Balance" at bounding box center [519, 117] width 41 height 8
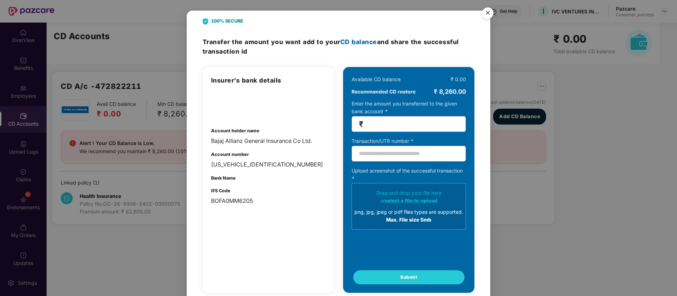
click at [487, 14] on img "Close" at bounding box center [488, 14] width 20 height 20
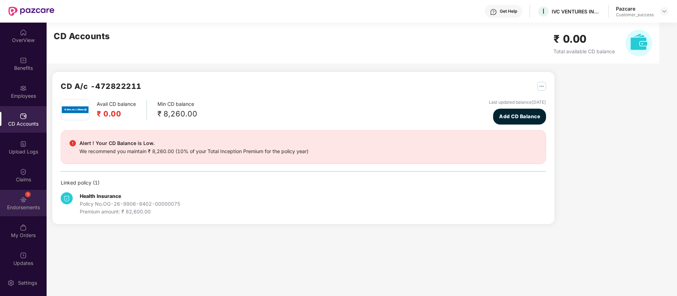
click at [24, 205] on div "Endorsements" at bounding box center [23, 207] width 47 height 7
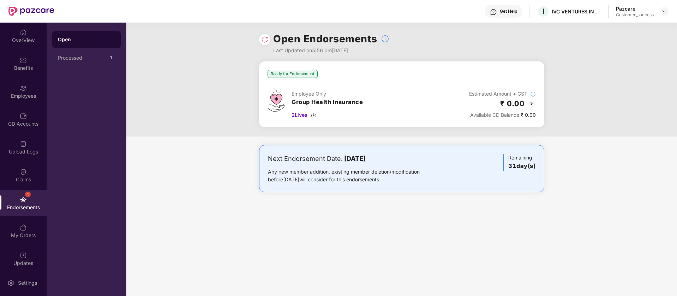
click at [265, 41] on img at bounding box center [264, 39] width 7 height 7
click at [570, 28] on div "IVC VENTURES INTERNATIONAL INNOVATION PRIVATE LIMITED" at bounding box center [581, 27] width 88 height 17
copy div "IVC VENTURES INTERNATIONAL INNOVATION PRIVATE LIMITED"
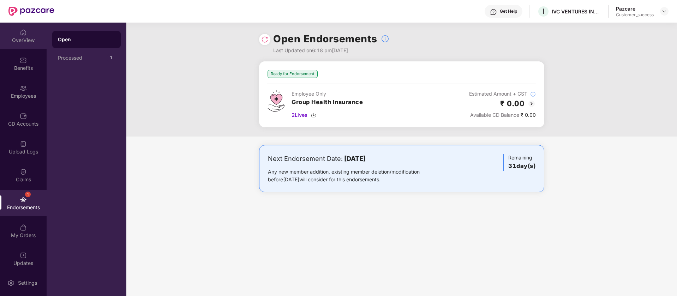
click at [22, 37] on div "OverView" at bounding box center [23, 40] width 47 height 7
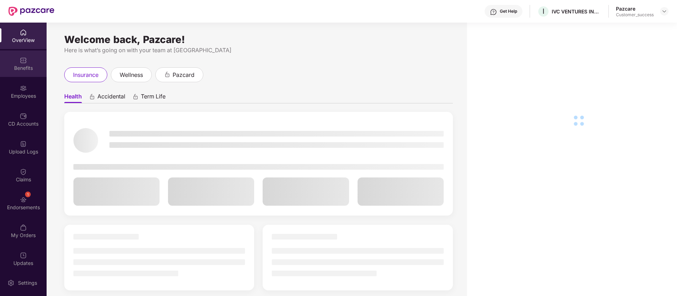
click at [26, 71] on div "Benefits" at bounding box center [23, 63] width 47 height 26
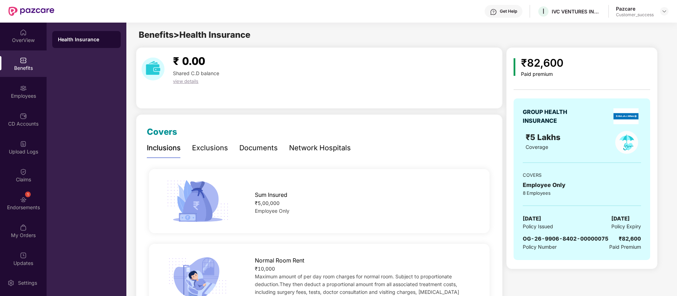
click at [598, 236] on span "OG-26-9906-8402-00000075" at bounding box center [566, 238] width 86 height 7
copy span "OG-26-9906-8402-00000075"
click at [21, 92] on div "Employees" at bounding box center [23, 95] width 47 height 7
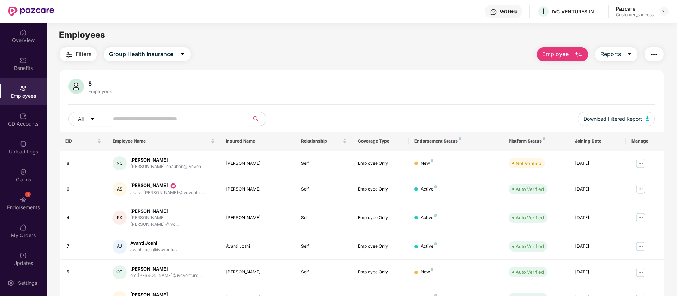
click at [185, 122] on input "text" at bounding box center [176, 119] width 127 height 11
paste input "******"
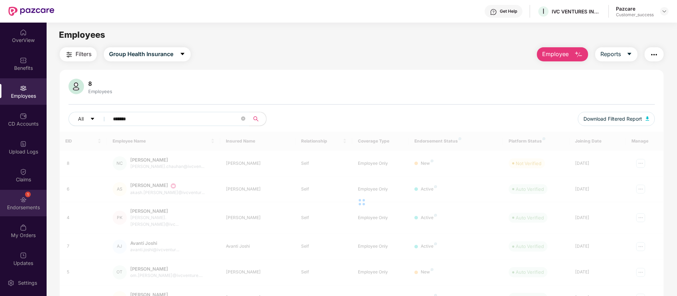
type input "******"
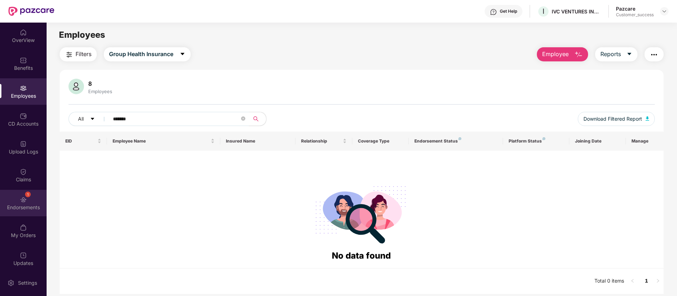
click at [29, 207] on div "Endorsements" at bounding box center [23, 207] width 47 height 7
